Goal: Transaction & Acquisition: Subscribe to service/newsletter

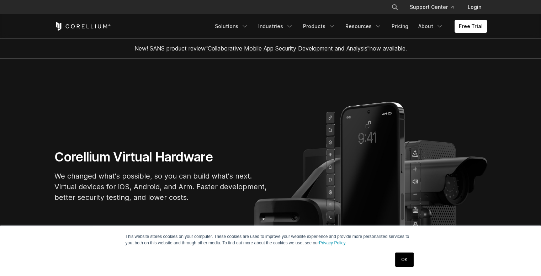
click at [406, 259] on link "OK" at bounding box center [404, 260] width 18 height 14
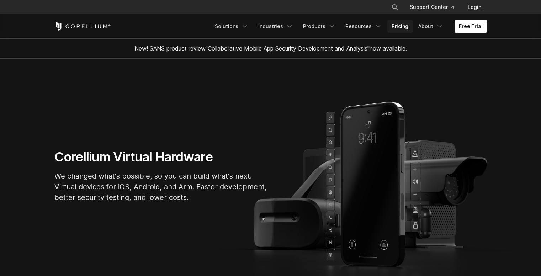
click at [406, 23] on link "Pricing" at bounding box center [399, 26] width 25 height 13
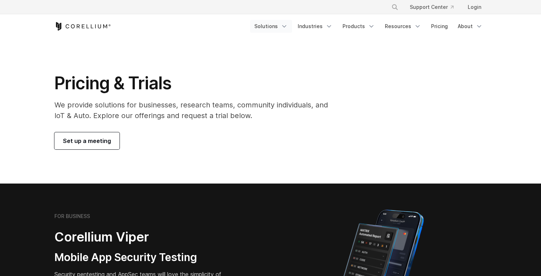
click at [283, 26] on link "Solutions" at bounding box center [271, 26] width 42 height 13
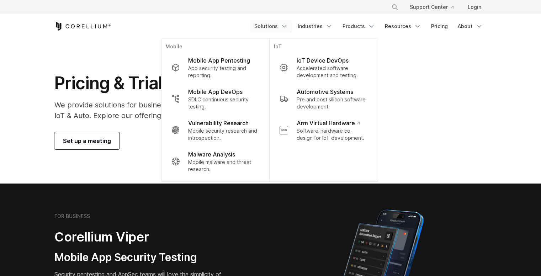
click at [222, 30] on div "Free Trial Solutions" at bounding box center [270, 26] width 433 height 24
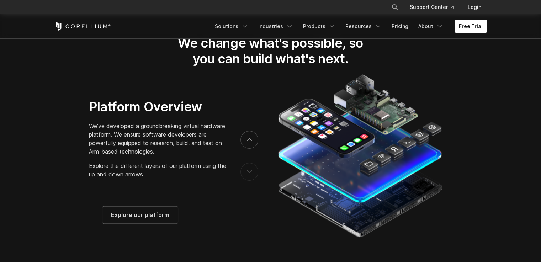
scroll to position [1098, 0]
